Goal: Task Accomplishment & Management: Complete application form

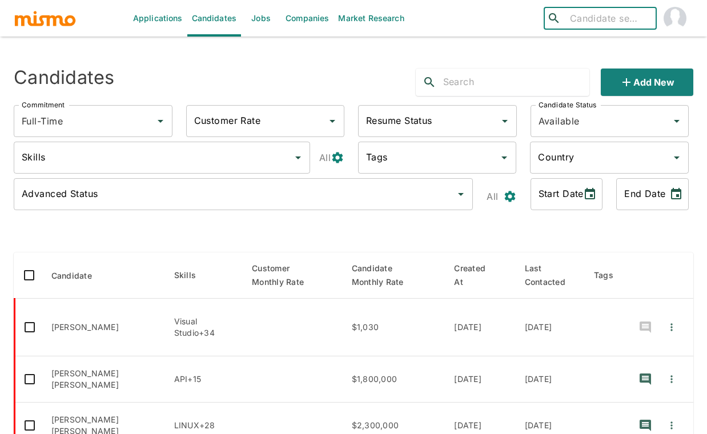
scroll to position [212, 0]
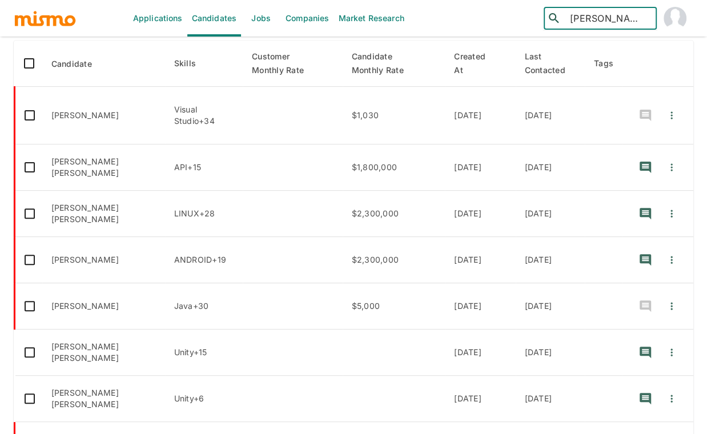
type input "carina"
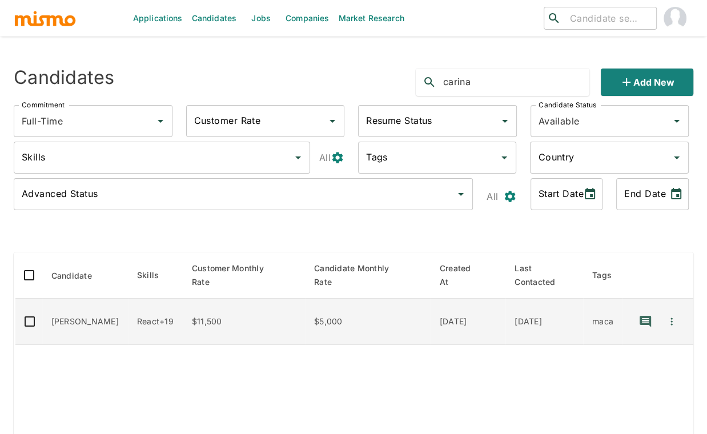
click at [100, 330] on td "Carina Brito Silva" at bounding box center [85, 322] width 86 height 46
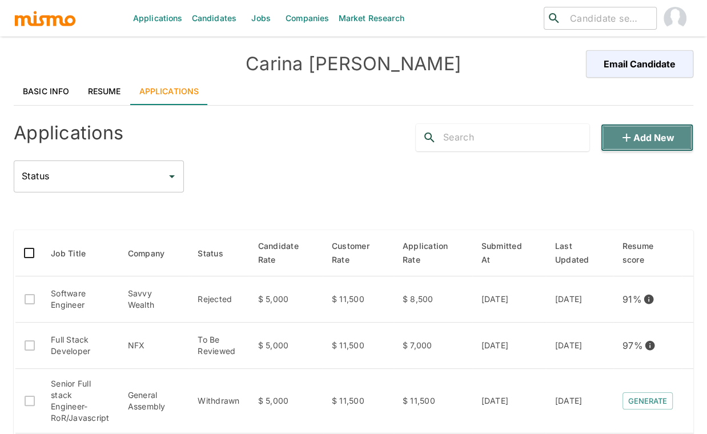
click at [650, 139] on button "Add new" at bounding box center [647, 137] width 93 height 27
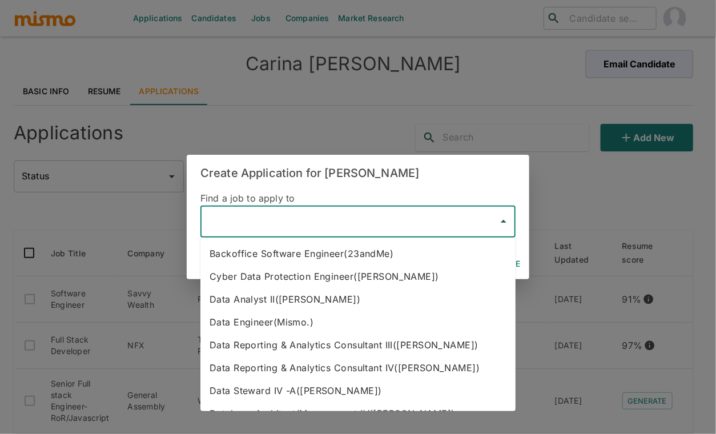
click at [306, 226] on input "text" at bounding box center [350, 222] width 288 height 22
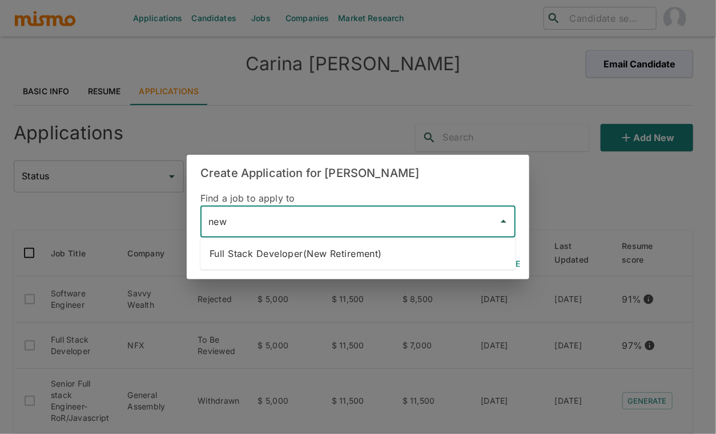
click at [369, 257] on li "Full Stack Developer(New Retirement)" at bounding box center [357, 253] width 315 height 23
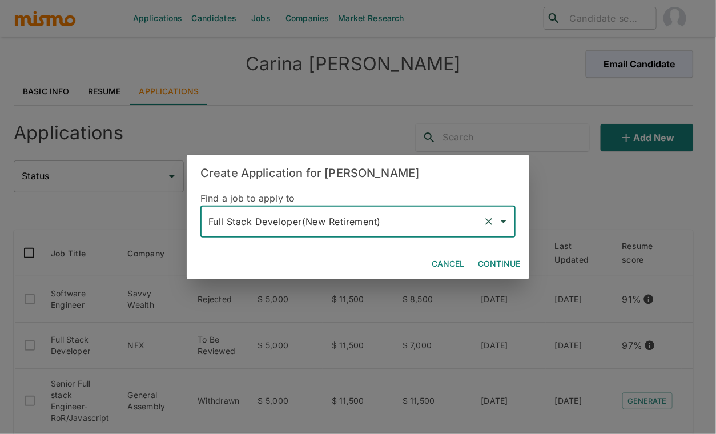
type input "Full Stack Developer(New Retirement)"
click at [493, 262] on button "Continue" at bounding box center [498, 264] width 51 height 21
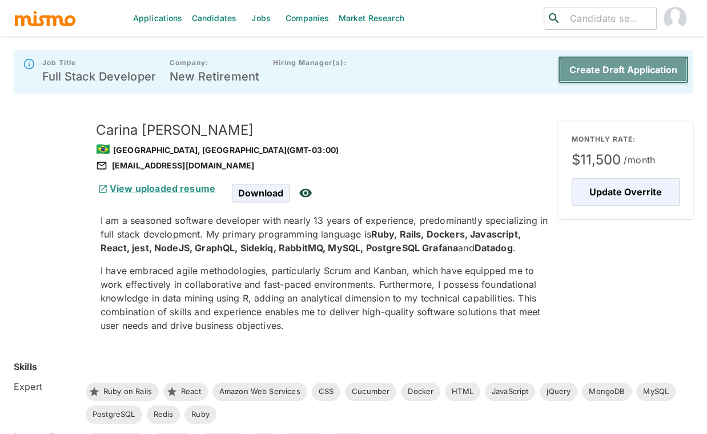
click at [633, 68] on button "Create Draft Application" at bounding box center [623, 69] width 131 height 27
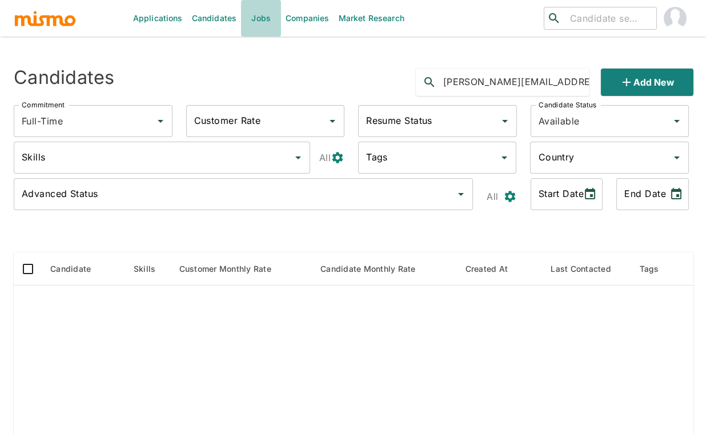
click at [258, 18] on link "Jobs" at bounding box center [261, 18] width 40 height 37
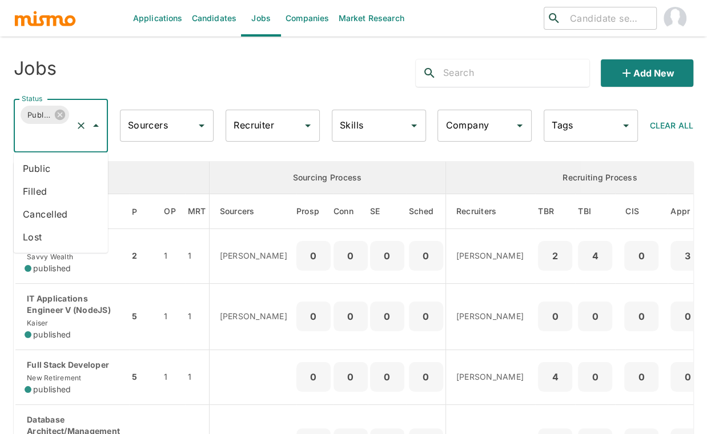
click at [47, 143] on input "Status" at bounding box center [45, 137] width 52 height 22
click at [37, 170] on li "Public" at bounding box center [61, 168] width 94 height 23
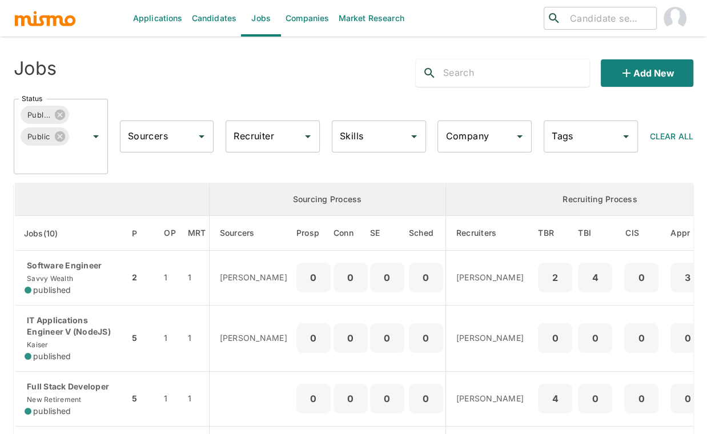
click at [276, 139] on input "Recruiter" at bounding box center [264, 137] width 67 height 22
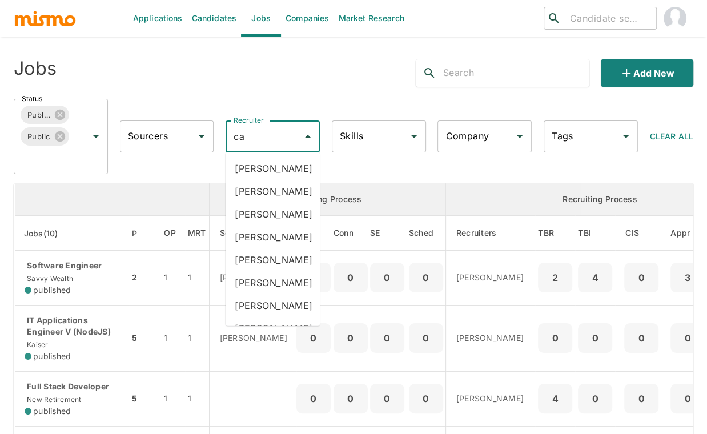
type input "car"
click at [250, 248] on li "Carmen Vilachá" at bounding box center [273, 237] width 94 height 23
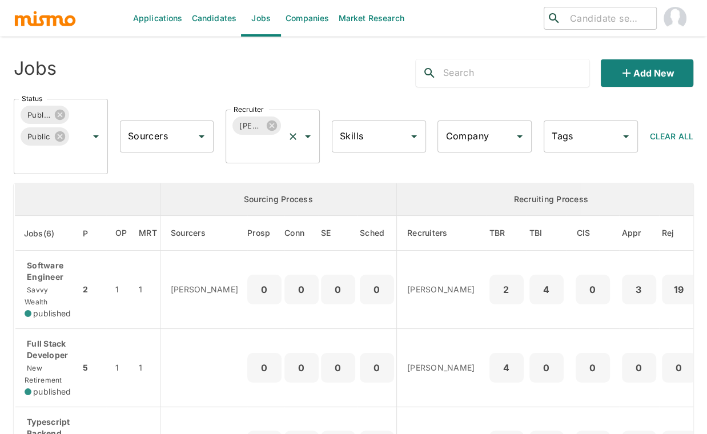
click at [259, 155] on input "Recruiter" at bounding box center [257, 147] width 52 height 22
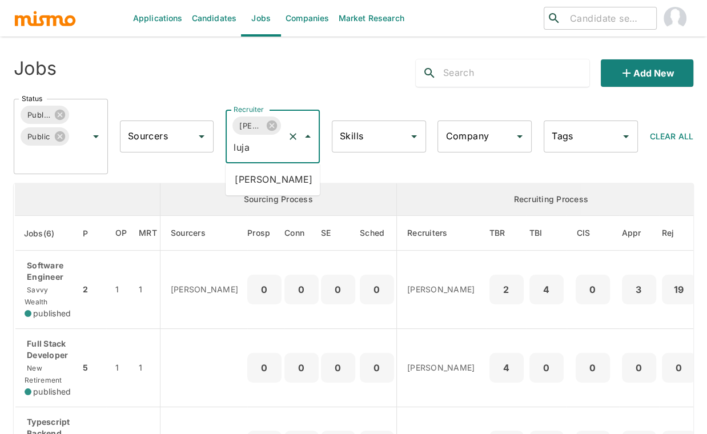
type input "lujan"
click at [264, 177] on li "Maria Lujan Ciommo" at bounding box center [273, 179] width 94 height 23
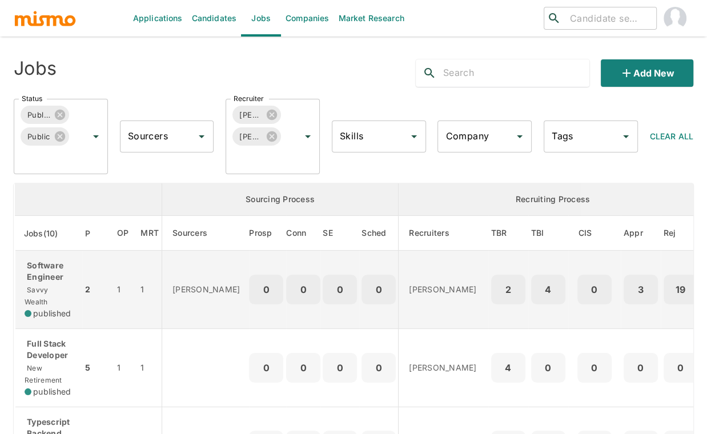
click at [48, 287] on span "Savvy Wealth" at bounding box center [36, 296] width 23 height 21
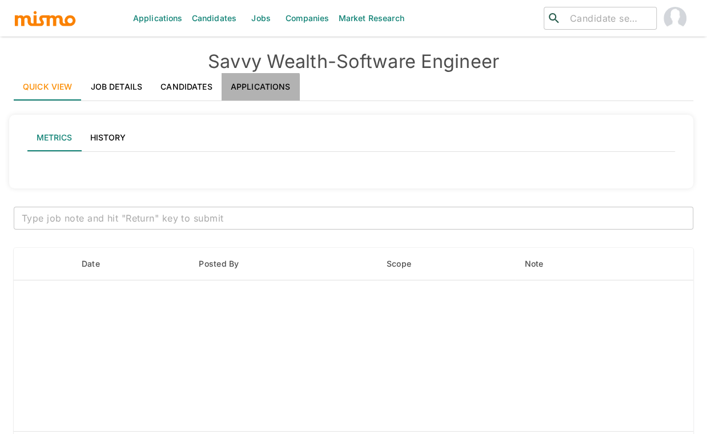
click at [254, 87] on link "Applications" at bounding box center [261, 86] width 78 height 27
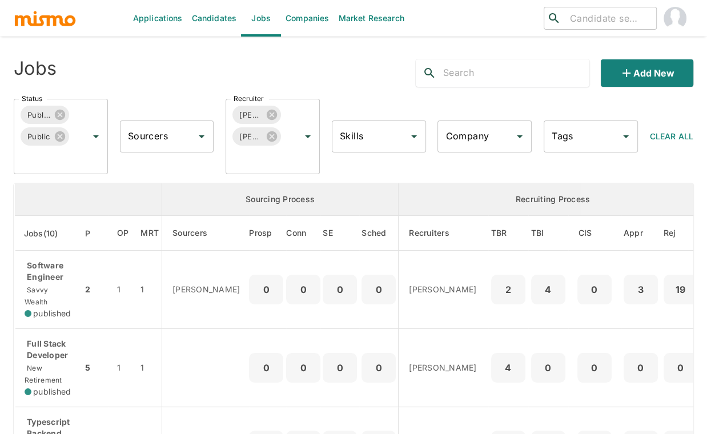
click at [487, 136] on input "Company" at bounding box center [476, 137] width 67 height 22
click at [484, 135] on input "Company" at bounding box center [476, 137] width 67 height 22
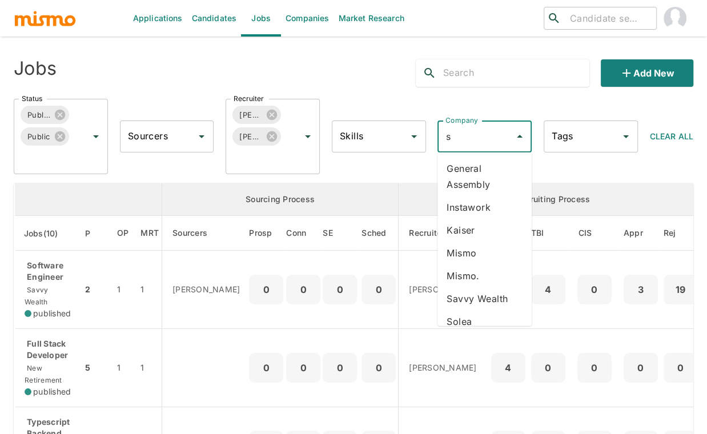
type input "st"
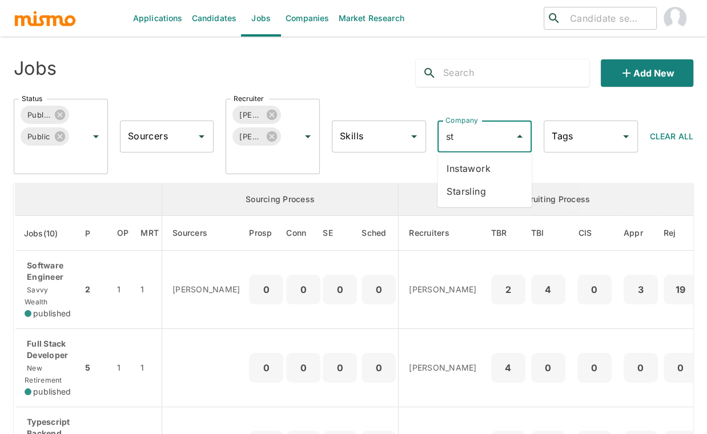
click at [480, 189] on li "Starsling" at bounding box center [484, 191] width 94 height 23
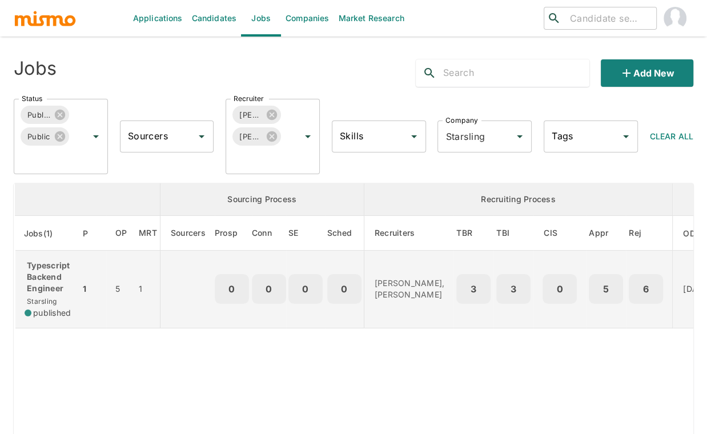
click at [42, 286] on p "Typescript Backend Engineer" at bounding box center [48, 277] width 46 height 34
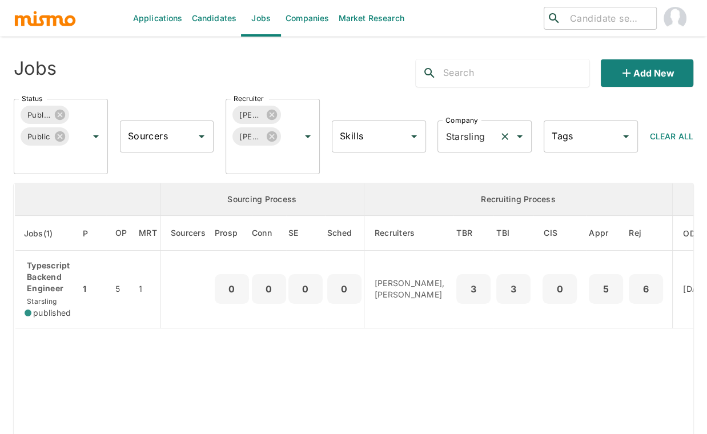
click at [509, 135] on icon "Clear" at bounding box center [504, 136] width 11 height 11
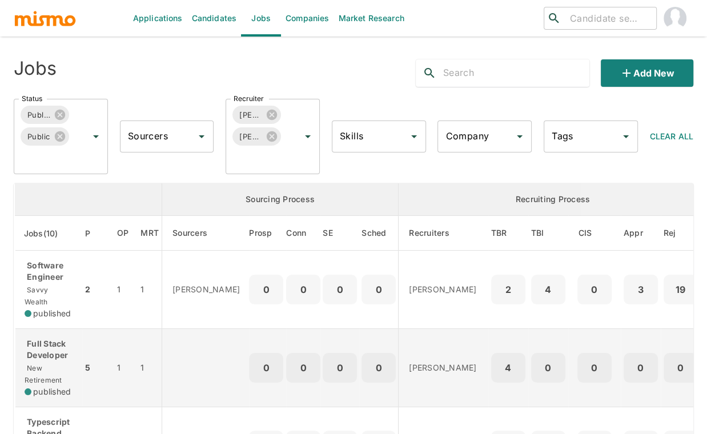
click at [79, 357] on td "Full Stack Developer New Retirement published" at bounding box center [48, 367] width 67 height 78
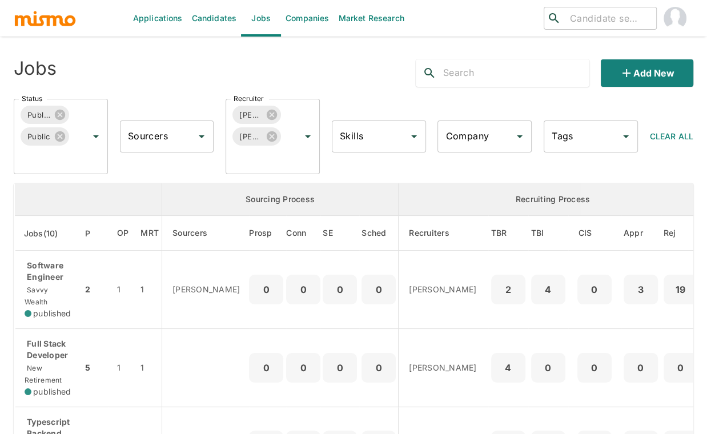
click at [482, 143] on input "Company" at bounding box center [476, 137] width 67 height 22
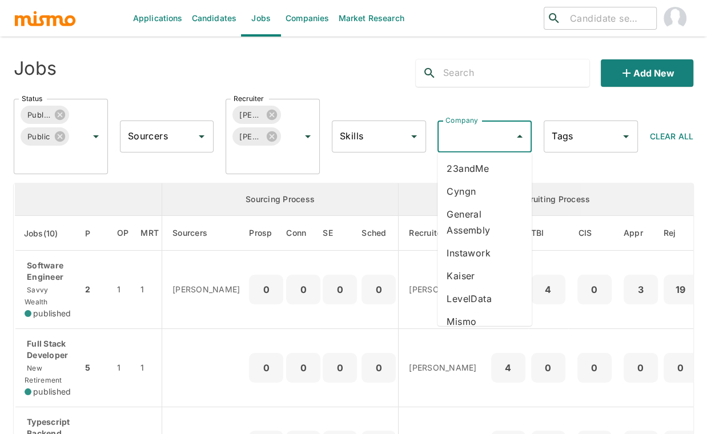
click at [481, 157] on li "23andMe" at bounding box center [484, 168] width 94 height 23
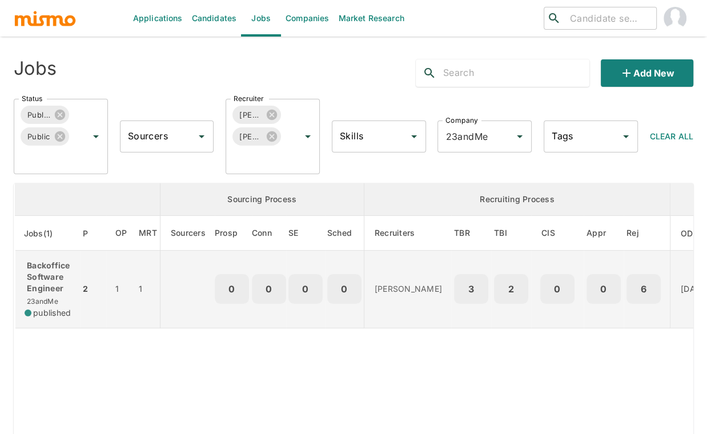
click at [47, 279] on p "Backoffice Software Engineer" at bounding box center [48, 277] width 46 height 34
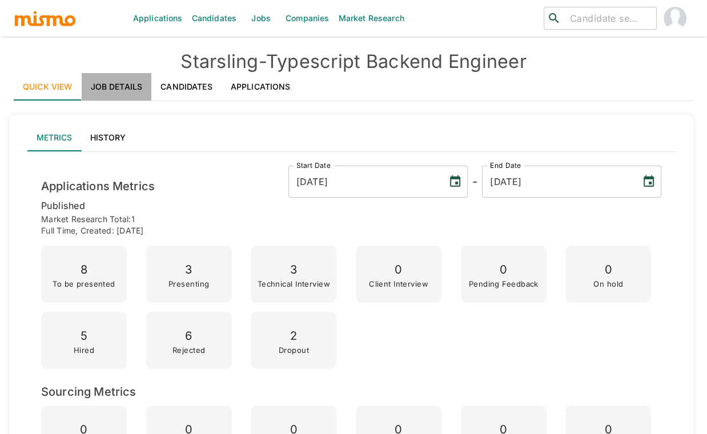
click at [131, 88] on link "Job Details" at bounding box center [117, 86] width 70 height 27
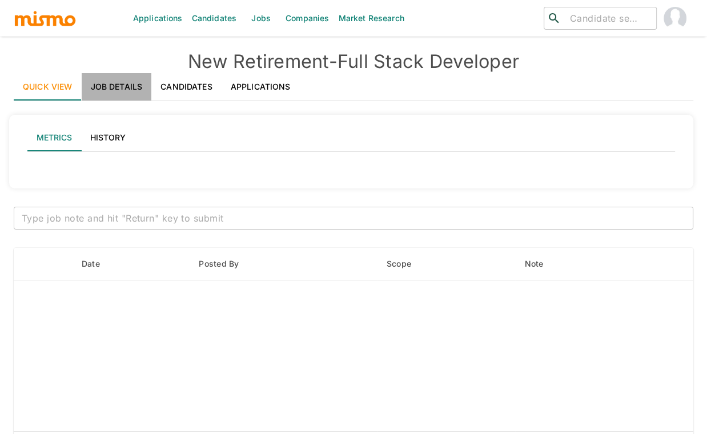
click at [119, 82] on link "Job Details" at bounding box center [117, 86] width 70 height 27
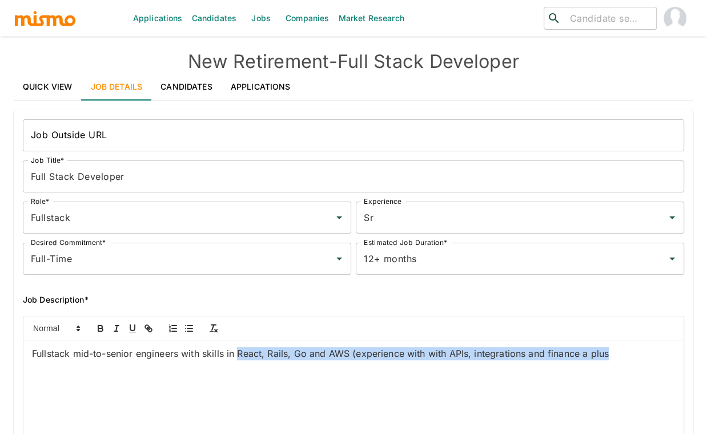
drag, startPoint x: 239, startPoint y: 352, endPoint x: 615, endPoint y: 356, distance: 376.4
click at [615, 356] on p "Fullstack mid-to-senior engineers with skills in React, Rails, Go and AWS (expe…" at bounding box center [353, 353] width 643 height 13
copy p "React, Rails, Go and AWS (experience with with APIs, integrations and finance a…"
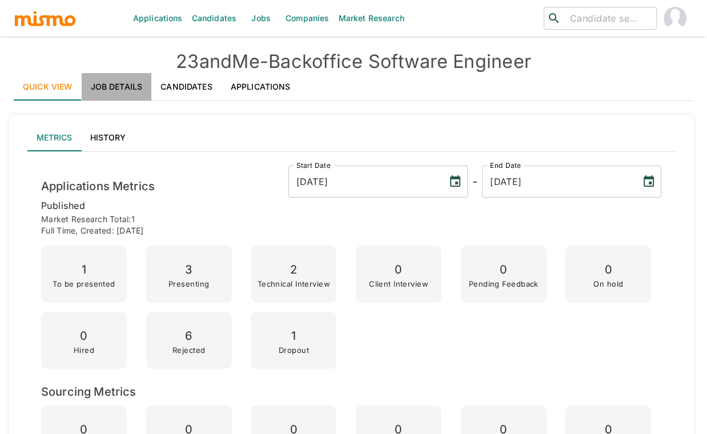
click at [117, 73] on link "Job Details" at bounding box center [117, 86] width 70 height 27
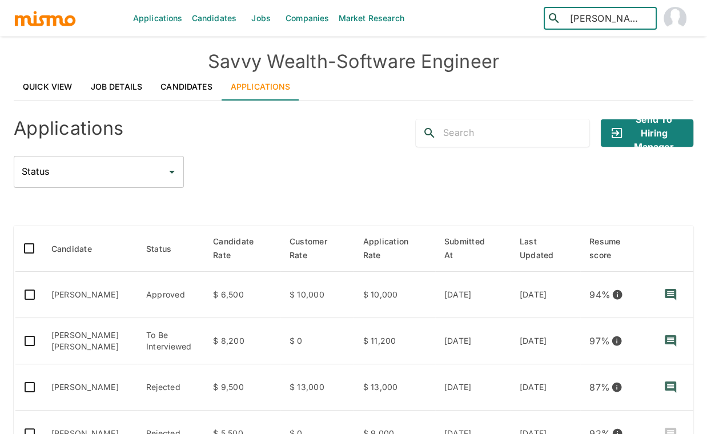
type input "[PERSON_NAME]"
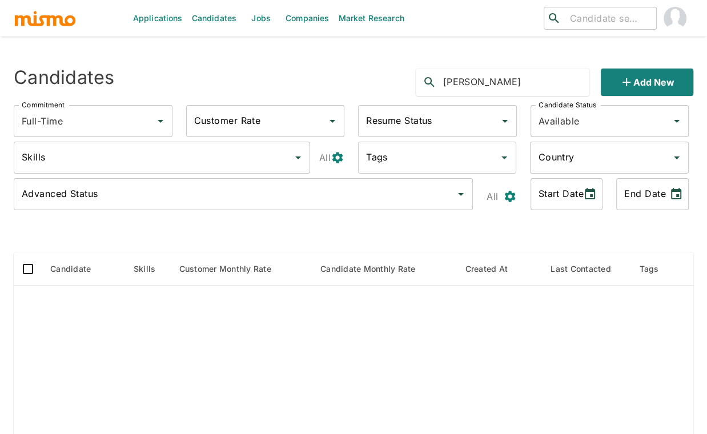
drag, startPoint x: 500, startPoint y: 77, endPoint x: 470, endPoint y: 78, distance: 29.7
click at [469, 78] on input "[PERSON_NAME]" at bounding box center [516, 82] width 146 height 18
type input "[PERSON_NAME]"
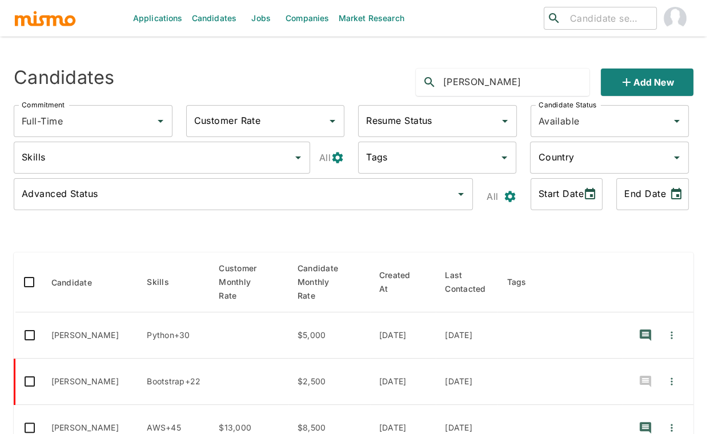
click at [181, 236] on div at bounding box center [354, 233] width 680 height 19
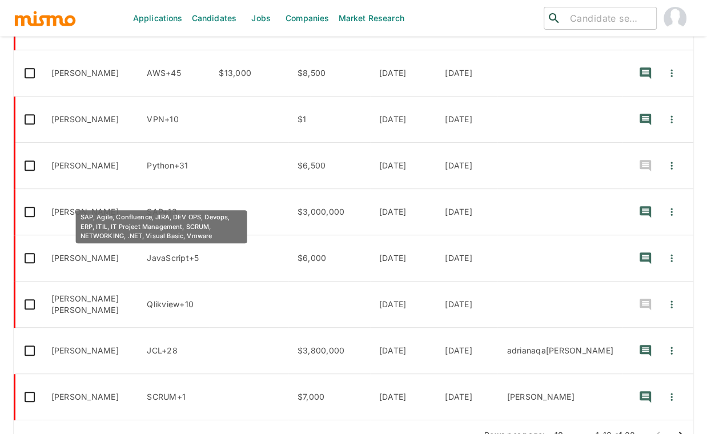
scroll to position [375, 0]
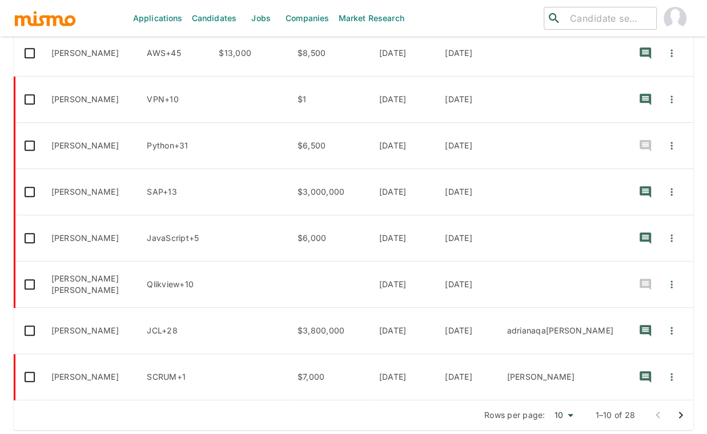
click at [680, 412] on icon "Go to next page" at bounding box center [681, 415] width 4 height 7
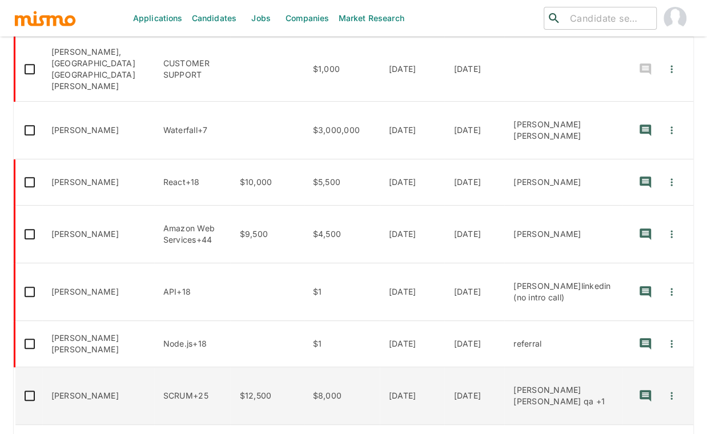
click at [95, 371] on td "[PERSON_NAME]" at bounding box center [98, 396] width 112 height 58
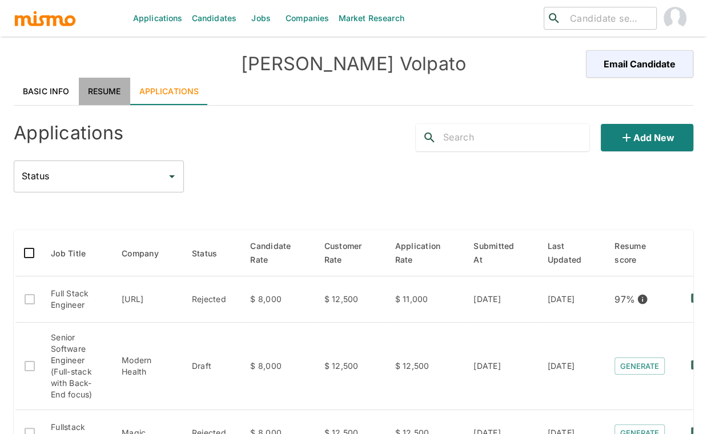
click at [103, 92] on link "Resume" at bounding box center [104, 91] width 51 height 27
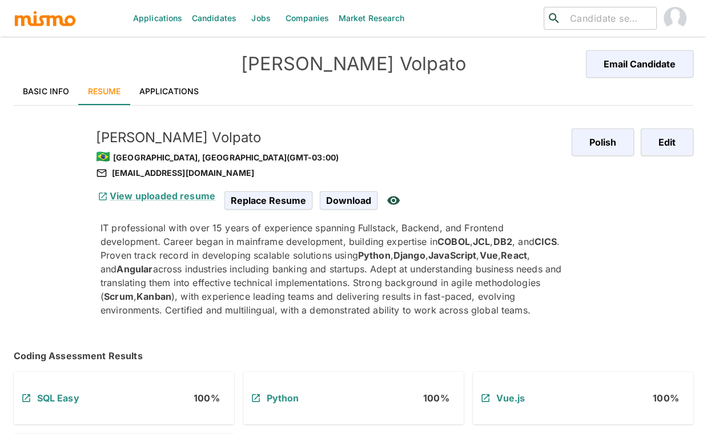
click at [373, 288] on p "IT professional with over 15 years of experience spanning Fullstack, Backend, a…" at bounding box center [332, 269] width 462 height 96
click at [176, 94] on link "Applications" at bounding box center [169, 91] width 78 height 27
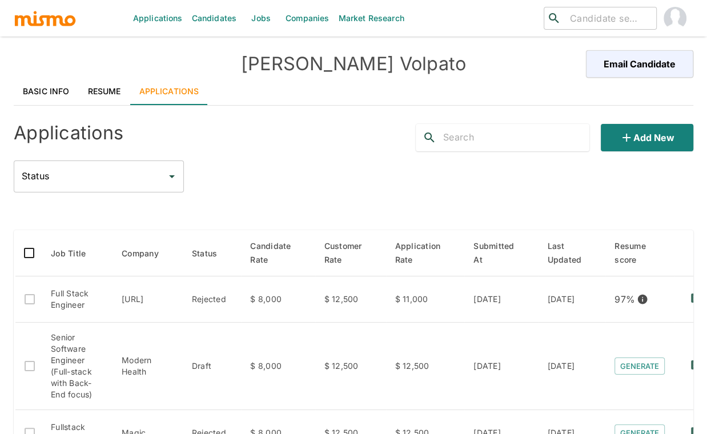
click at [320, 187] on div "Status Status" at bounding box center [354, 176] width 680 height 32
click at [657, 140] on button "Add new" at bounding box center [647, 137] width 93 height 27
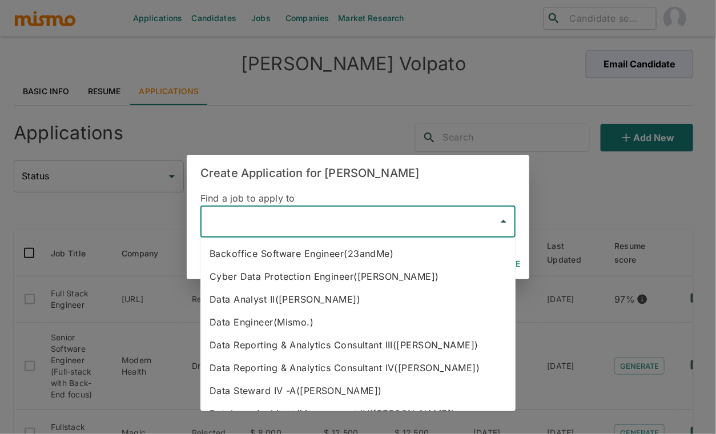
click at [361, 228] on input "text" at bounding box center [350, 222] width 288 height 22
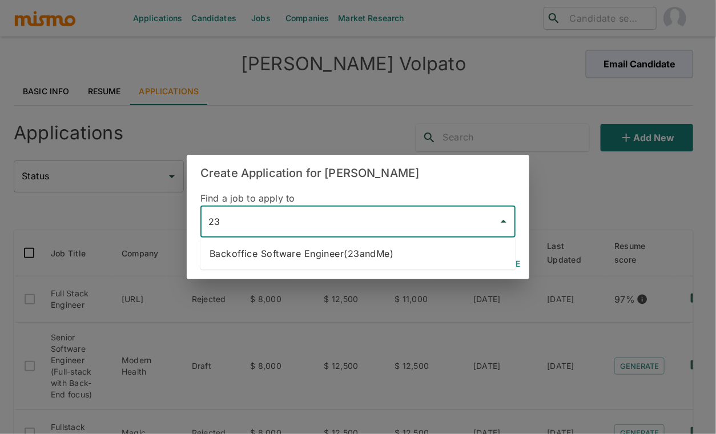
click at [337, 250] on li "Backoffice Software Engineer(23andMe)" at bounding box center [357, 253] width 315 height 23
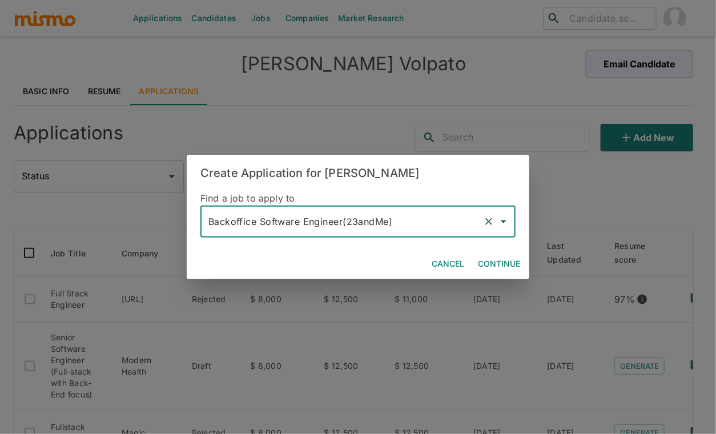
type input "Backoffice Software Engineer(23andMe)"
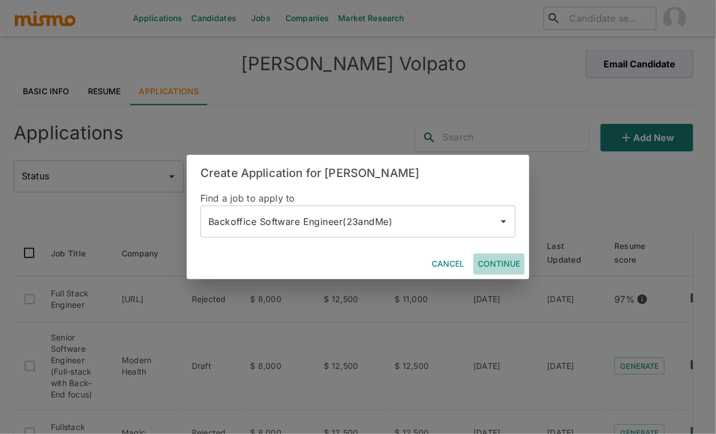
click at [491, 263] on button "Continue" at bounding box center [498, 264] width 51 height 21
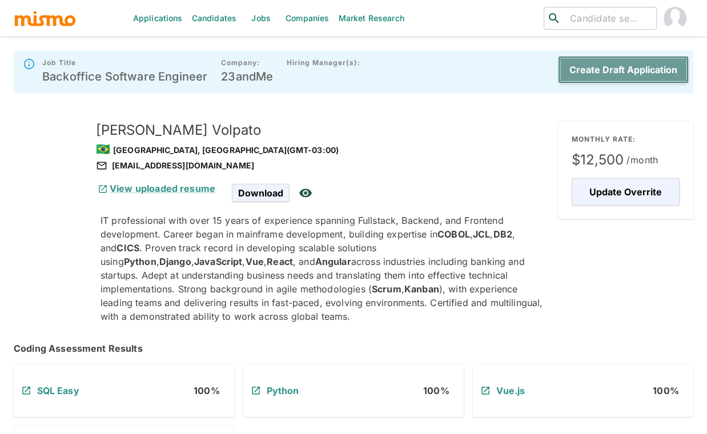
click at [638, 75] on button "Create Draft Application" at bounding box center [623, 69] width 131 height 27
